Goal: Task Accomplishment & Management: Manage account settings

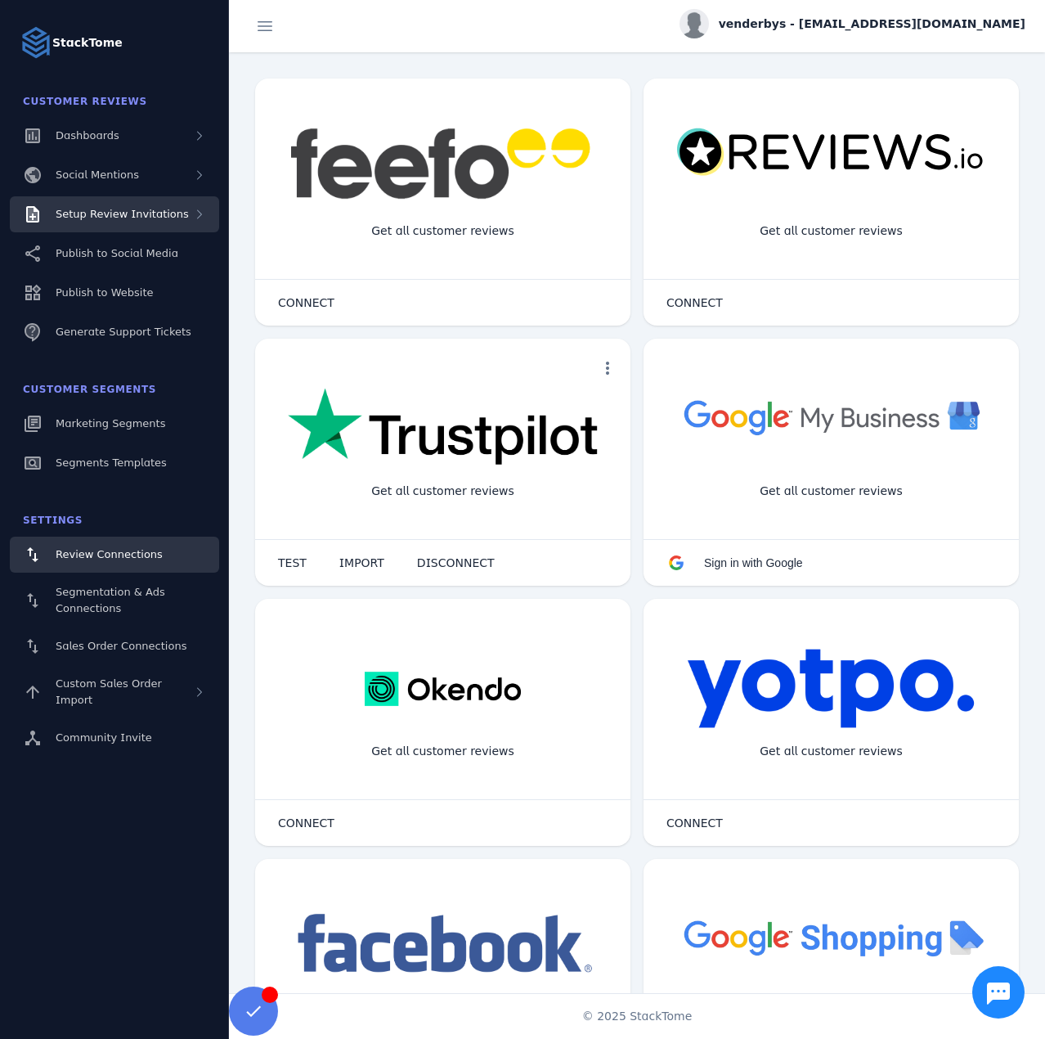
click at [150, 218] on span "Setup Review Invitations" at bounding box center [122, 214] width 133 height 12
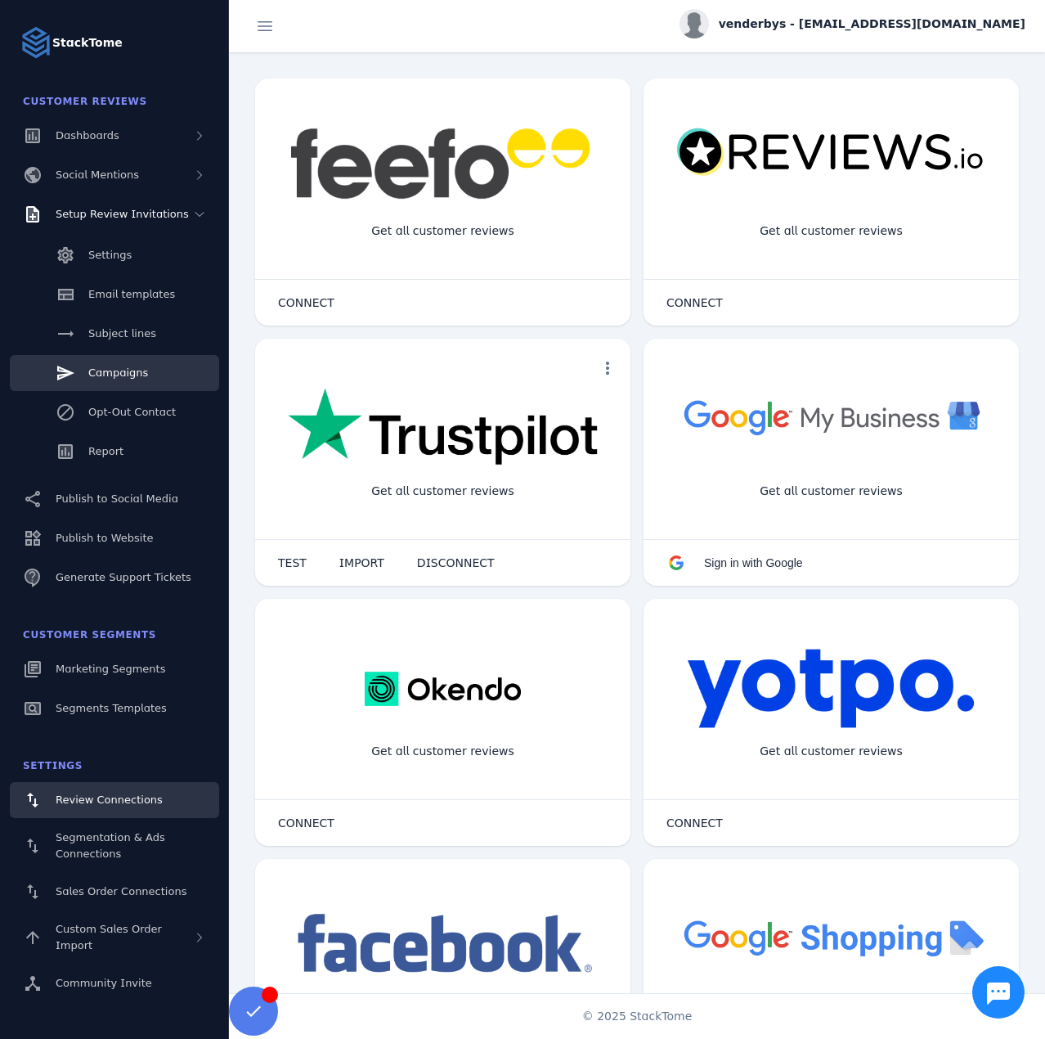
click at [131, 368] on span "Campaigns" at bounding box center [118, 372] width 60 height 12
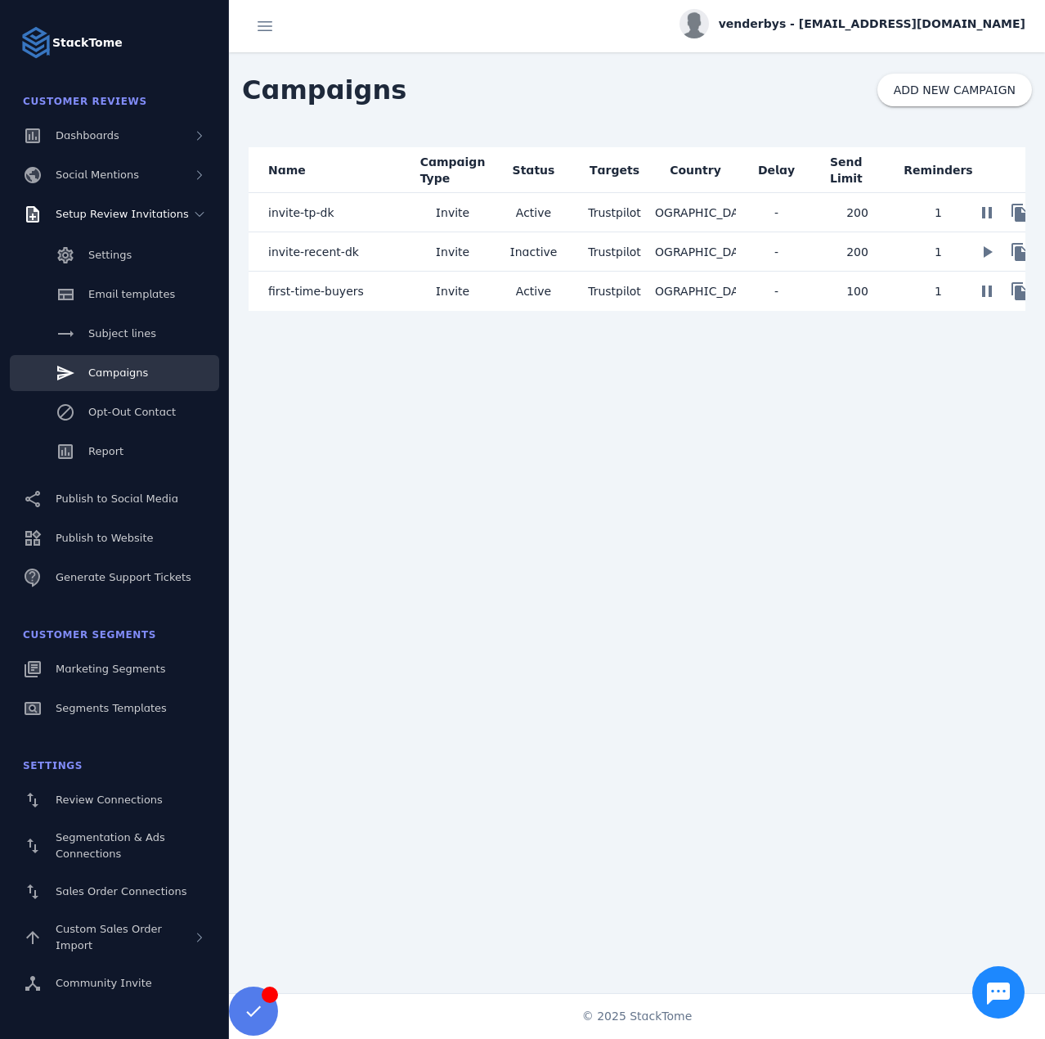
click at [366, 298] on mat-cell "first-time-buyers" at bounding box center [331, 291] width 164 height 39
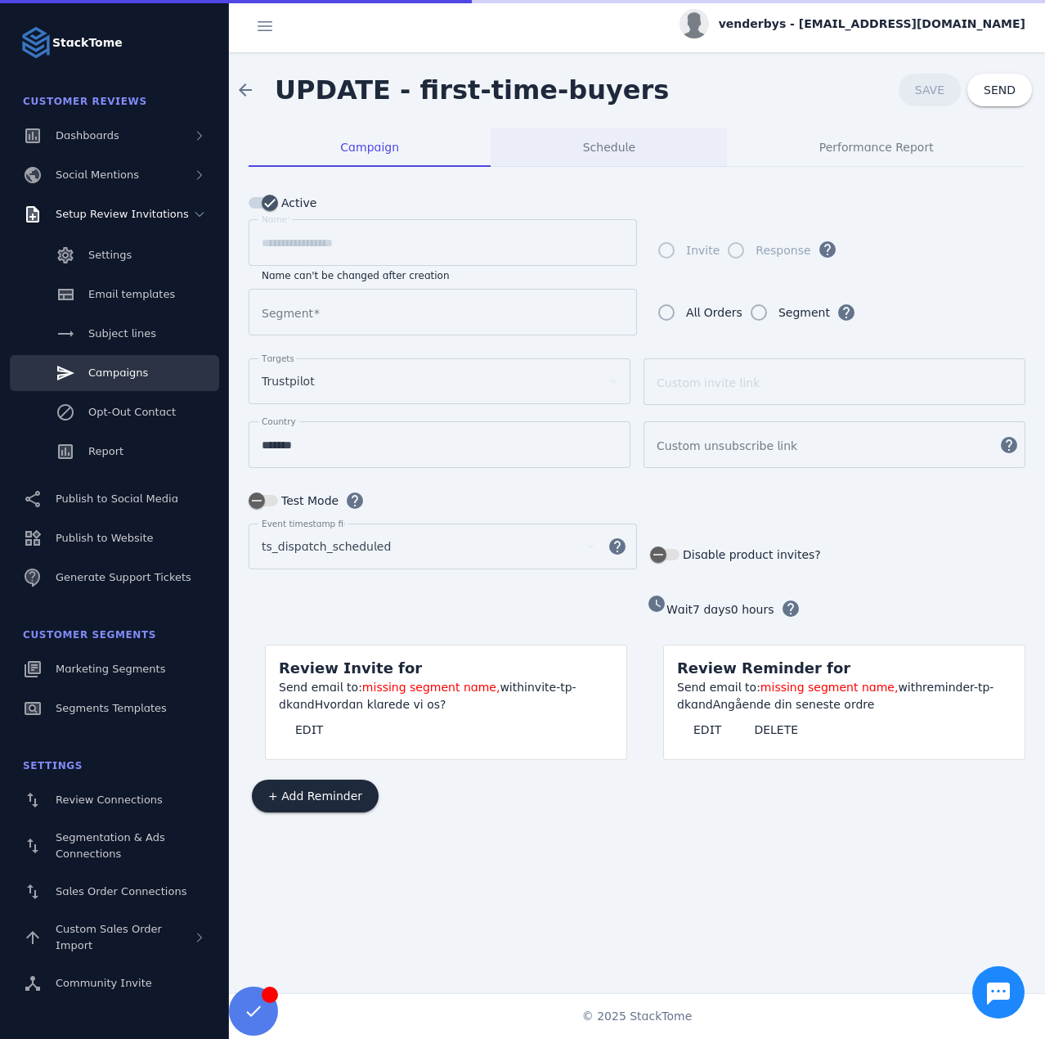
click at [596, 143] on span "Schedule" at bounding box center [609, 146] width 52 height 11
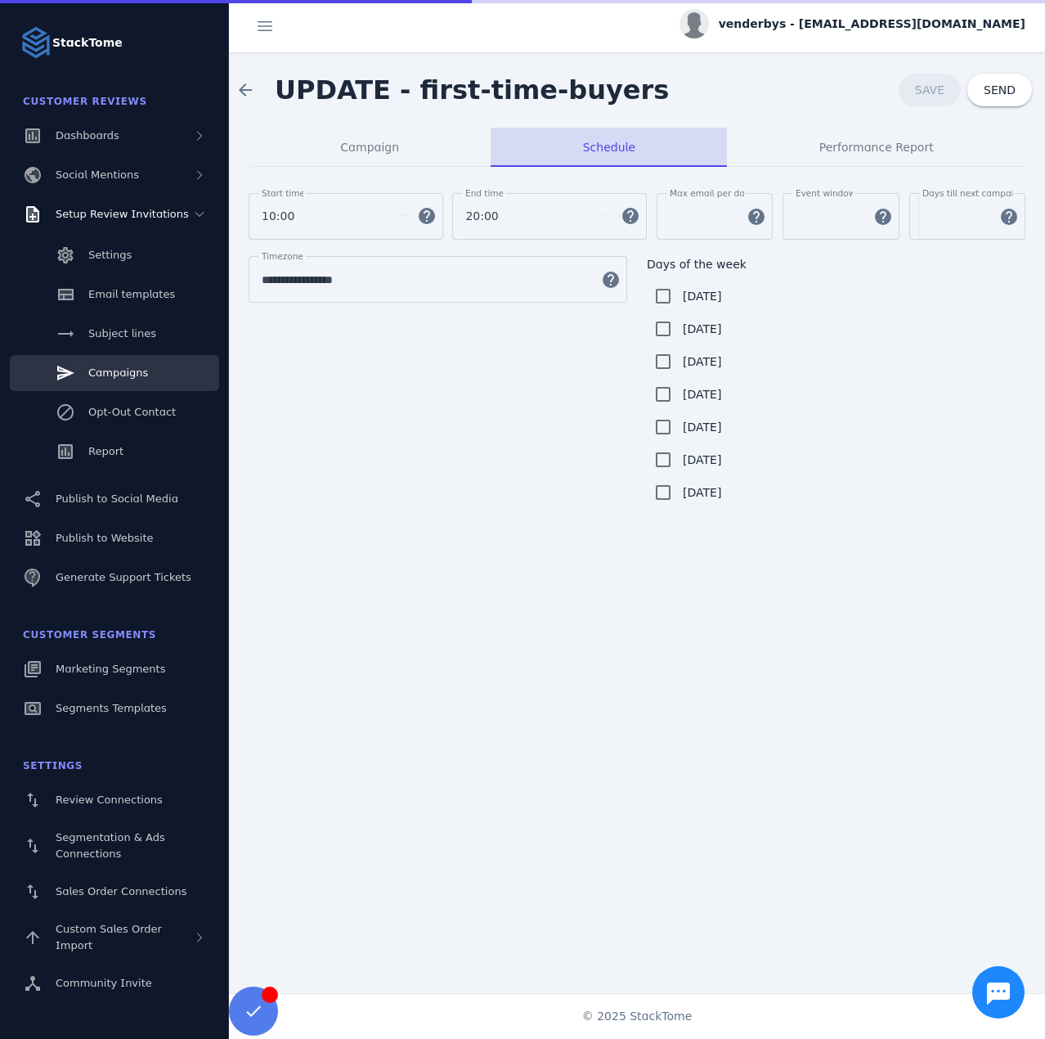
type input "**********"
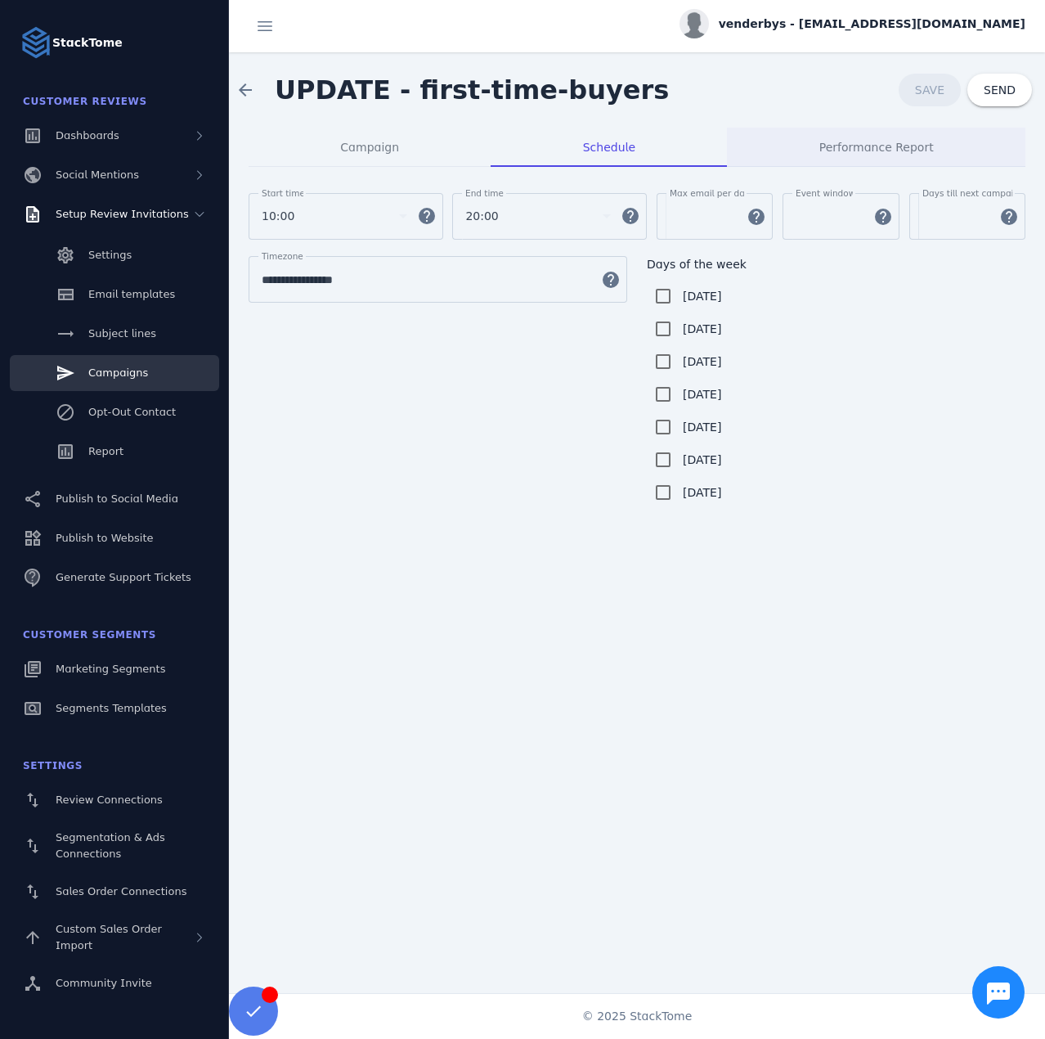
click at [838, 137] on span "Performance Report" at bounding box center [876, 147] width 114 height 39
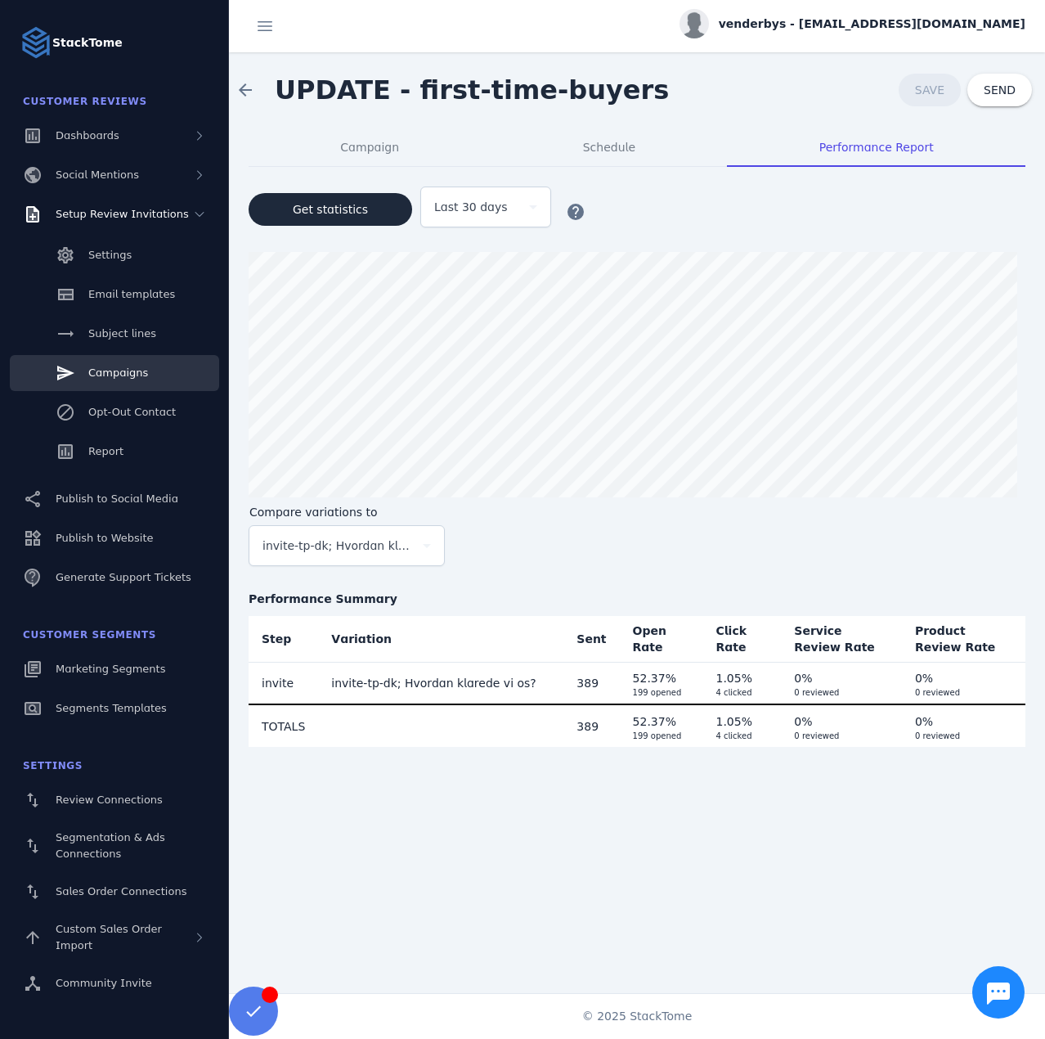
click at [762, 553] on form "Compare variations to invite-tp-dk; Hvordan klarede vi os?" at bounding box center [637, 543] width 777 height 77
click at [875, 16] on span "venderbys - [EMAIL_ADDRESS][DOMAIN_NAME]" at bounding box center [872, 24] width 307 height 17
drag, startPoint x: 953, startPoint y: 159, endPoint x: 895, endPoint y: 19, distance: 151.4
click at [954, 156] on span "Sign out" at bounding box center [973, 158] width 47 height 20
